Goal: Task Accomplishment & Management: Manage account settings

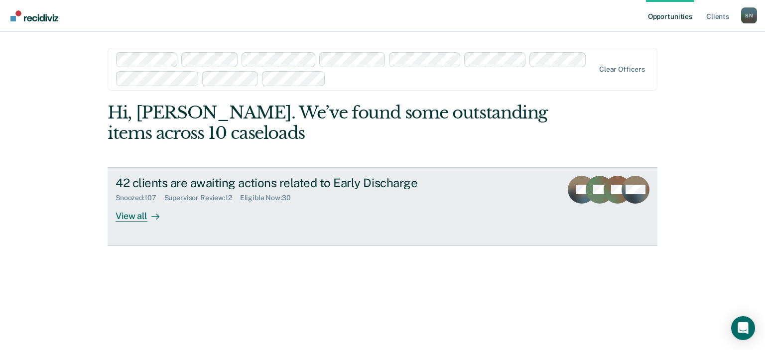
click at [205, 197] on div "Supervisor Review : 12" at bounding box center [202, 198] width 76 height 8
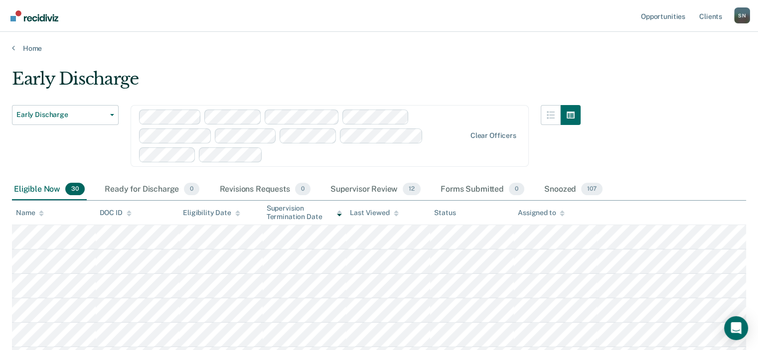
click at [205, 197] on div "Eligible Now 30 Ready for Discharge 0 Revisions Requests 0 Supervisor Review 12…" at bounding box center [308, 190] width 592 height 22
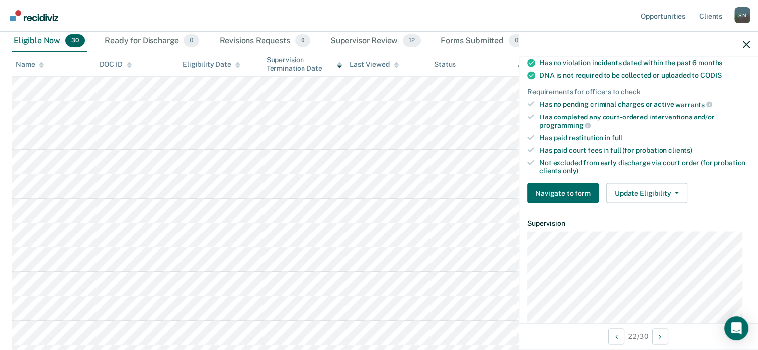
scroll to position [203, 0]
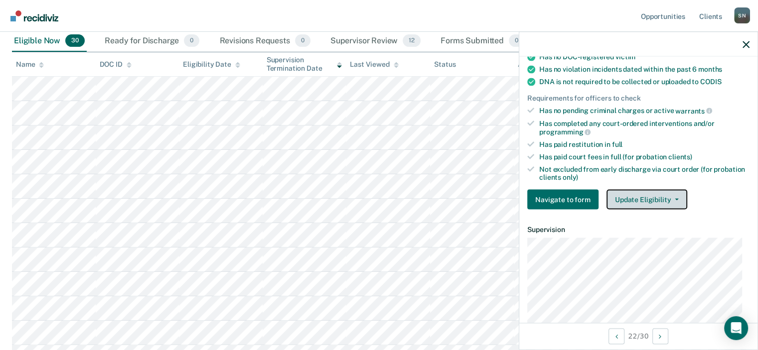
click at [660, 193] on button "Update Eligibility" at bounding box center [646, 200] width 81 height 20
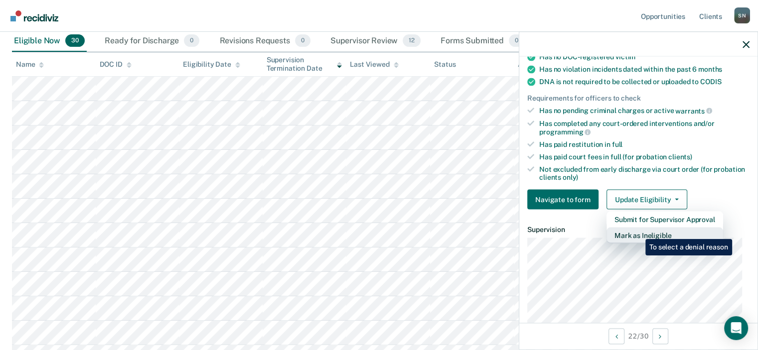
click at [638, 232] on button "Mark as Ineligible" at bounding box center [664, 236] width 117 height 16
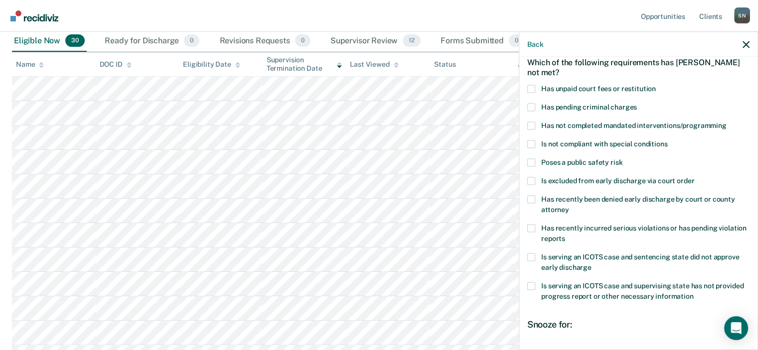
scroll to position [0, 0]
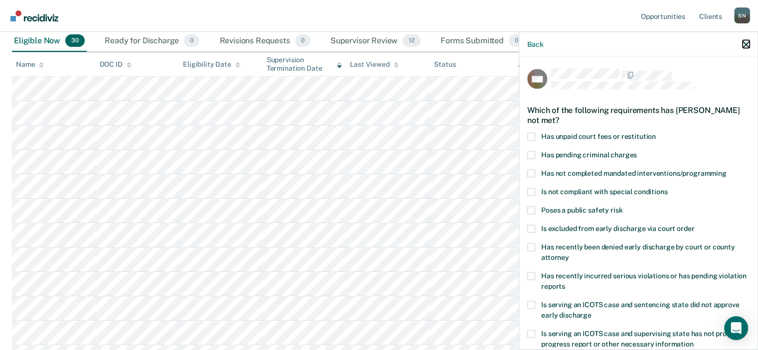
click at [746, 43] on icon "button" at bounding box center [745, 44] width 7 height 7
